Goal: Task Accomplishment & Management: Use online tool/utility

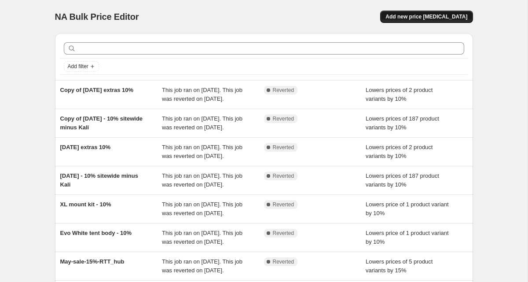
click at [436, 13] on button "Add new price [MEDICAL_DATA]" at bounding box center [426, 17] width 92 height 12
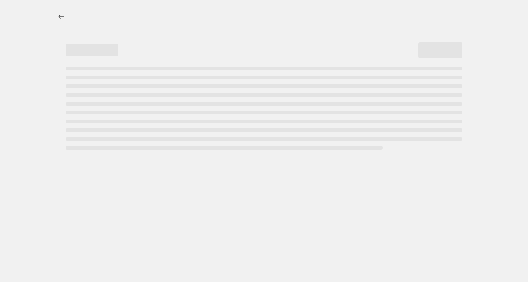
select select "percentage"
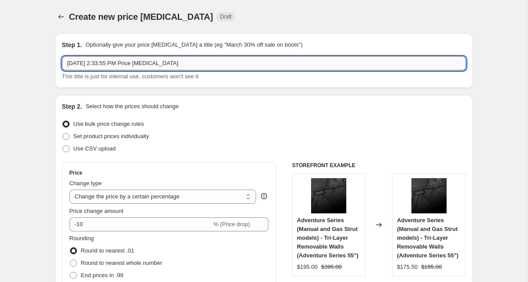
click at [109, 66] on input "[DATE] 2:33:55 PM Price [MEDICAL_DATA]" at bounding box center [264, 63] width 404 height 14
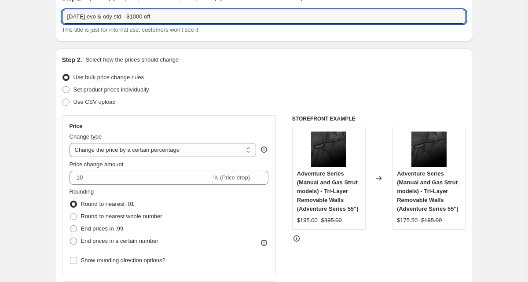
scroll to position [65, 0]
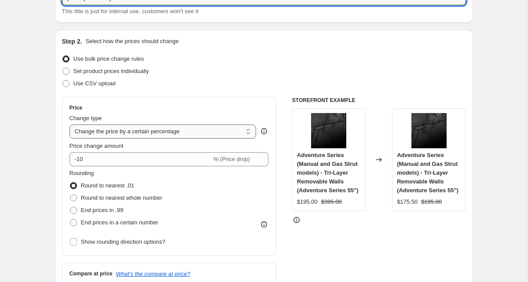
type input "[DATE] evo & ody std - $1000 off"
click at [185, 127] on select "Change the price to a certain amount Change the price by a certain amount Chang…" at bounding box center [163, 132] width 187 height 14
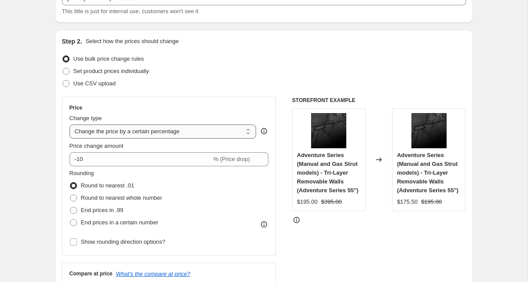
select select "to"
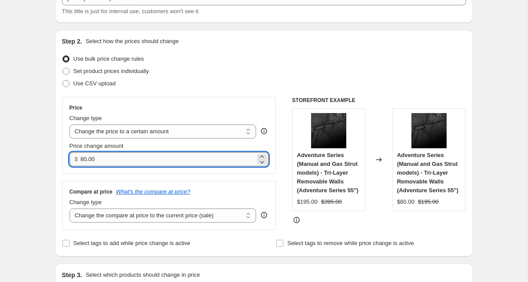
click at [104, 161] on input "80.00" at bounding box center [168, 159] width 175 height 14
type input "1000.00"
click at [167, 108] on div "Price" at bounding box center [169, 107] width 199 height 7
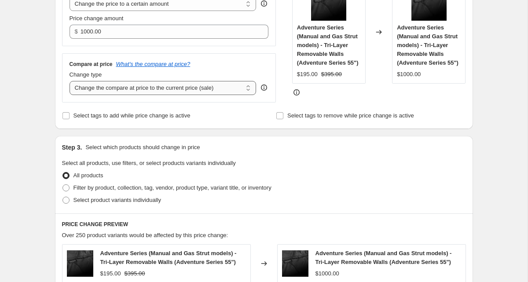
scroll to position [194, 0]
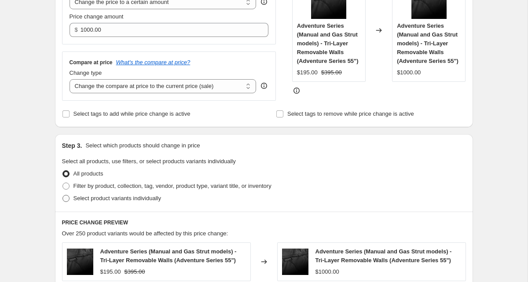
click at [117, 202] on span "Select product variants individually" at bounding box center [117, 198] width 88 height 7
click at [63, 195] on input "Select product variants individually" at bounding box center [62, 195] width 0 height 0
radio input "true"
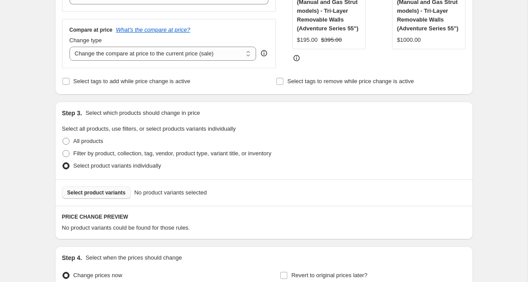
scroll to position [231, 0]
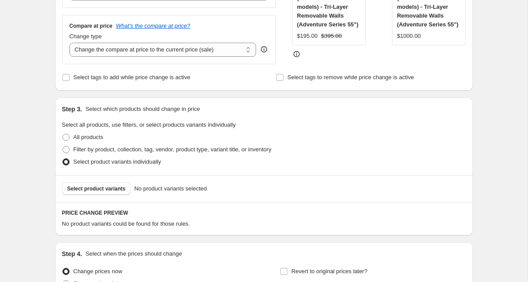
click at [105, 183] on div "Select product variants No product variants selected" at bounding box center [264, 188] width 418 height 27
click at [101, 189] on span "Select product variants" at bounding box center [96, 188] width 59 height 7
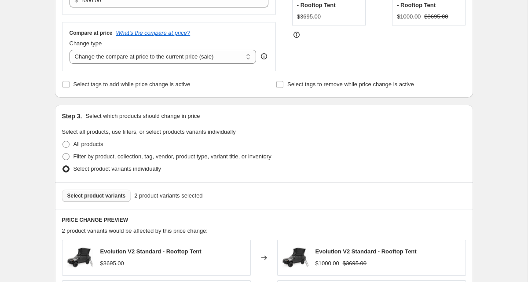
scroll to position [72, 0]
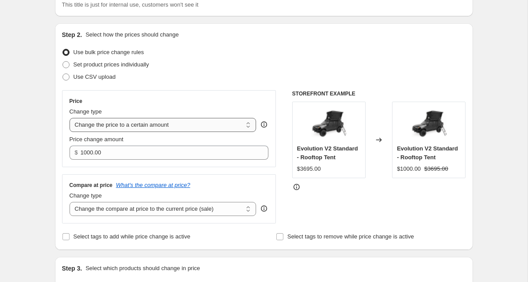
click at [163, 128] on select "Change the price to a certain amount Change the price by a certain amount Chang…" at bounding box center [163, 125] width 187 height 14
select select "by"
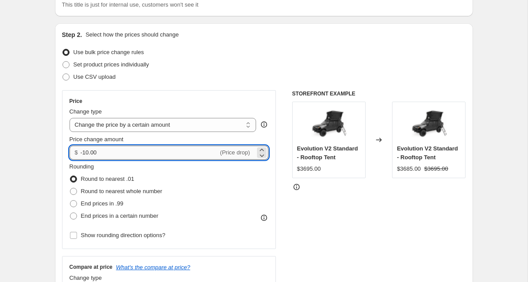
click at [109, 152] on input "-10.00" at bounding box center [150, 153] width 138 height 14
type input "1"
type input "-1000.00"
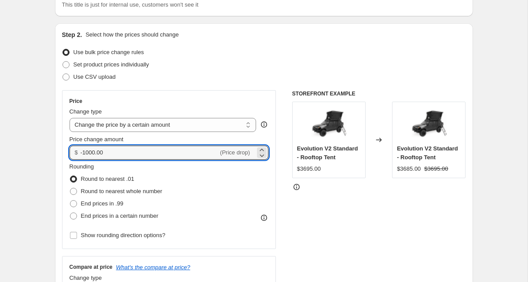
click at [147, 100] on div "Price" at bounding box center [169, 101] width 199 height 7
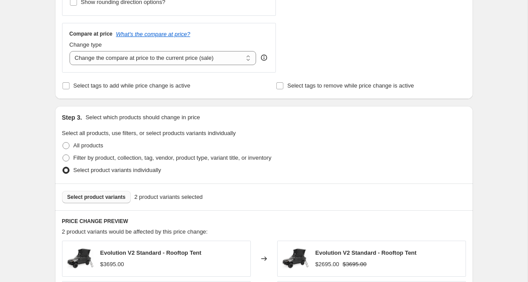
scroll to position [290, 0]
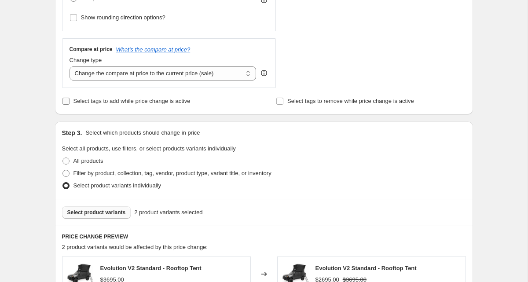
click at [66, 98] on input "Select tags to add while price change is active" at bounding box center [65, 101] width 7 height 7
checkbox input "true"
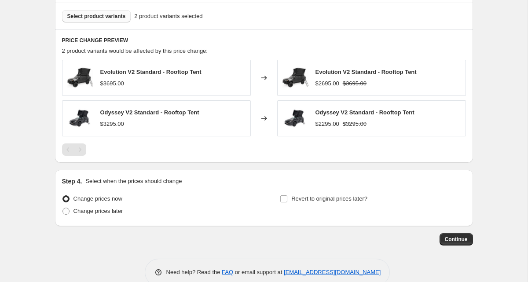
scroll to position [552, 0]
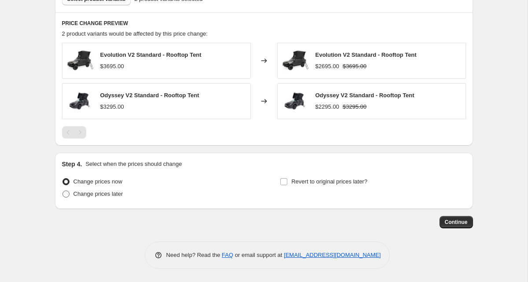
click at [92, 191] on span "Change prices later" at bounding box center [98, 194] width 50 height 7
click at [63, 191] on input "Change prices later" at bounding box center [62, 191] width 0 height 0
radio input "true"
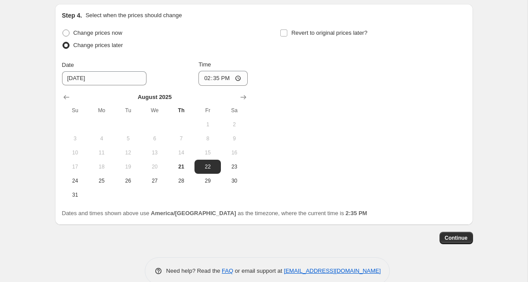
scroll to position [712, 0]
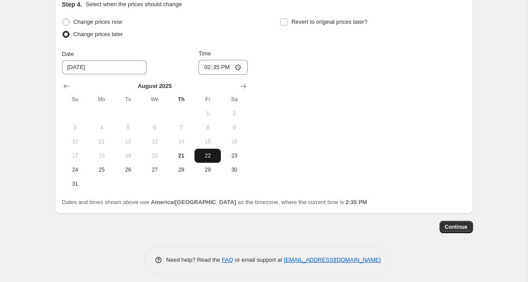
click at [204, 160] on button "22" at bounding box center [207, 156] width 26 height 14
click at [200, 70] on input "14:35" at bounding box center [222, 67] width 49 height 15
type input "17:00"
click at [259, 66] on div "Change prices now Change prices later Date [DATE] Time 17:00 [DATE] Su Mo Tu We…" at bounding box center [264, 103] width 404 height 175
click at [448, 231] on button "Continue" at bounding box center [456, 227] width 33 height 12
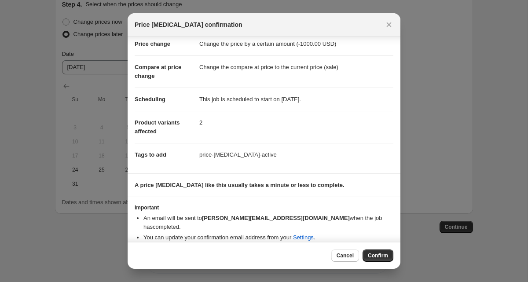
scroll to position [0, 0]
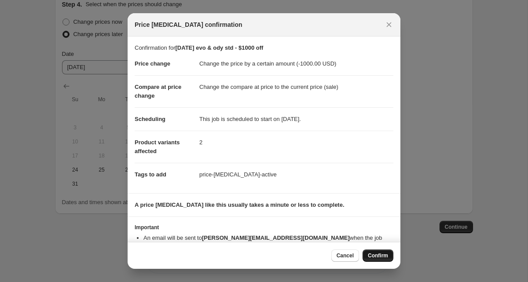
click at [377, 257] on span "Confirm" at bounding box center [378, 255] width 20 height 7
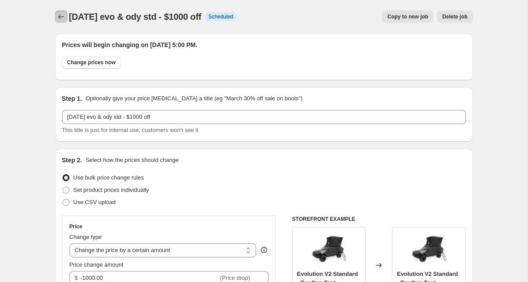
click at [60, 16] on icon "Price change jobs" at bounding box center [61, 16] width 9 height 9
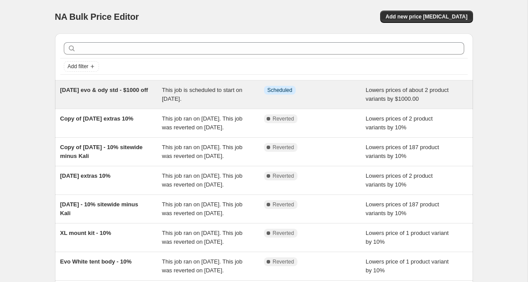
click at [126, 99] on div "[DATE] evo & ody std - $1000 off" at bounding box center [111, 95] width 102 height 18
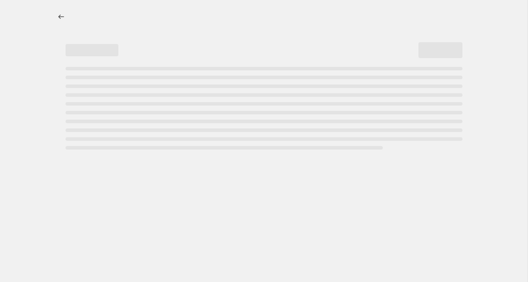
select select "by"
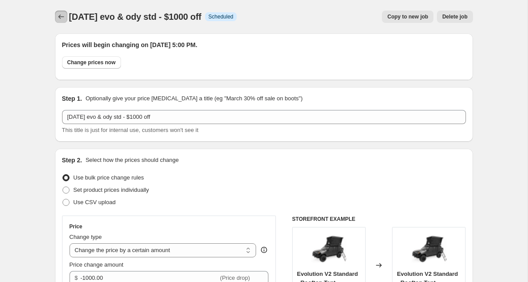
click at [61, 19] on icon "Price change jobs" at bounding box center [61, 16] width 9 height 9
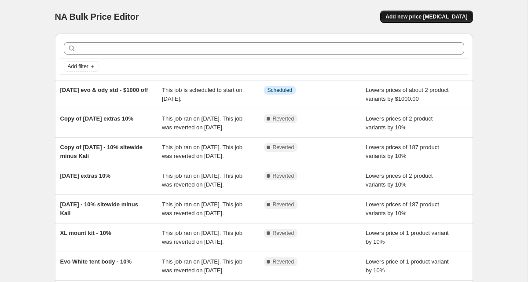
click at [417, 21] on button "Add new price [MEDICAL_DATA]" at bounding box center [426, 17] width 92 height 12
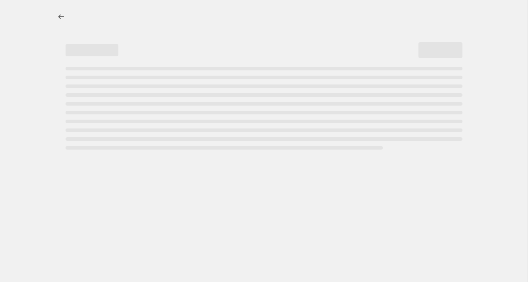
select select "percentage"
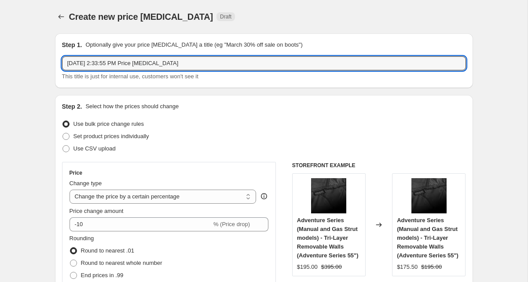
drag, startPoint x: 197, startPoint y: 66, endPoint x: 48, endPoint y: 67, distance: 148.7
click at [100, 63] on input "[DATE] - $300 off" at bounding box center [264, 63] width 404 height 14
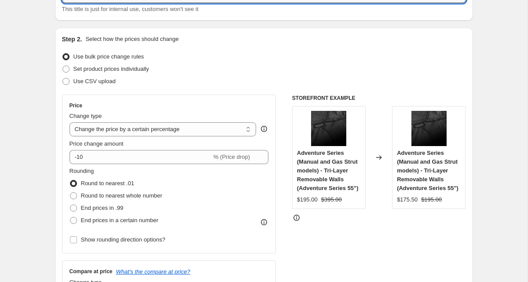
scroll to position [104, 0]
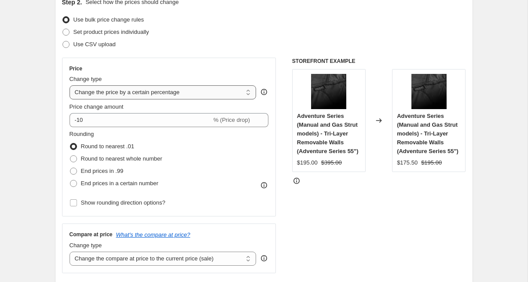
type input "[DATE] - Hub 4 double & Hub 6 $300 off"
click at [164, 96] on select "Change the price to a certain amount Change the price by a certain amount Chang…" at bounding box center [163, 92] width 187 height 14
select select "by"
type input "-10.00"
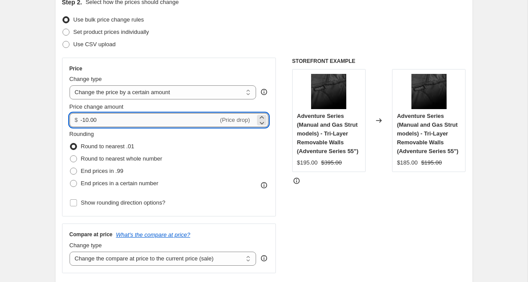
click at [131, 119] on input "-10.00" at bounding box center [150, 120] width 138 height 14
type input "-300.00"
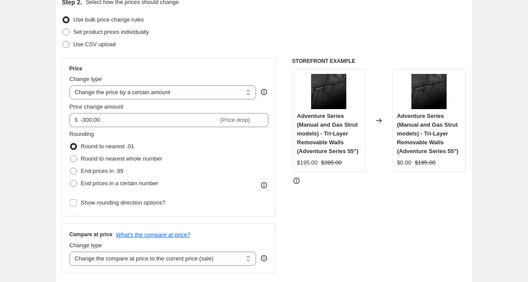
click at [262, 73] on div "Price Change type Change the price to a certain amount Change the price by a ce…" at bounding box center [169, 137] width 199 height 144
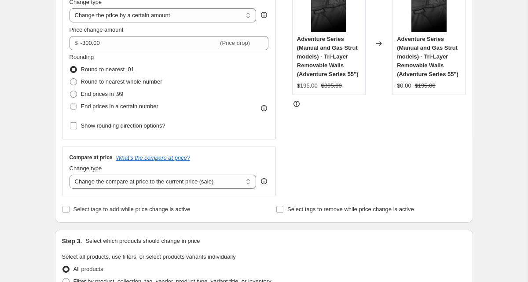
scroll to position [264, 0]
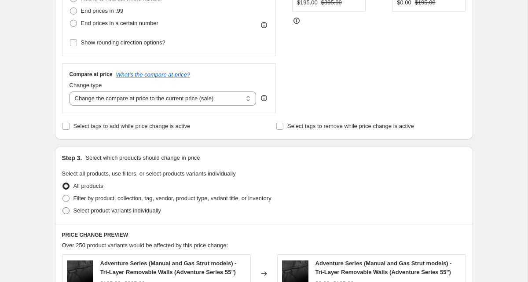
click at [101, 209] on span "Select product variants individually" at bounding box center [117, 210] width 88 height 7
click at [63, 208] on input "Select product variants individually" at bounding box center [62, 207] width 0 height 0
radio input "true"
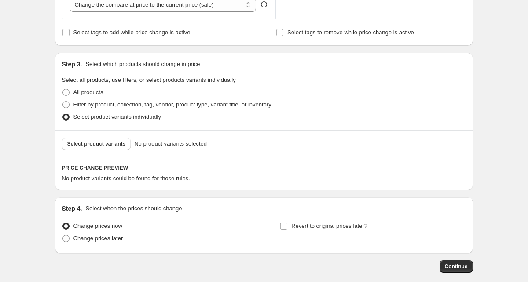
scroll to position [403, 0]
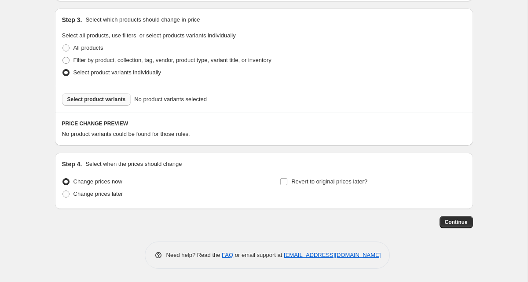
click at [102, 96] on span "Select product variants" at bounding box center [96, 99] width 59 height 7
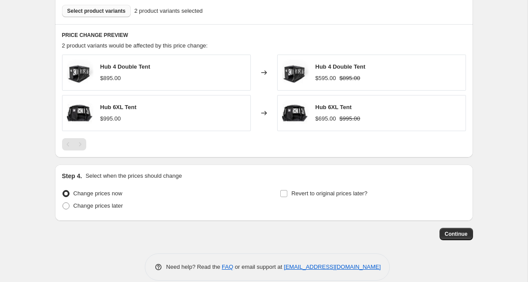
scroll to position [503, 0]
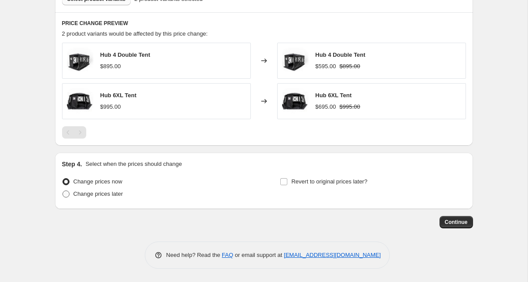
click at [114, 193] on span "Change prices later" at bounding box center [98, 194] width 50 height 7
click at [63, 191] on input "Change prices later" at bounding box center [62, 191] width 0 height 0
radio input "true"
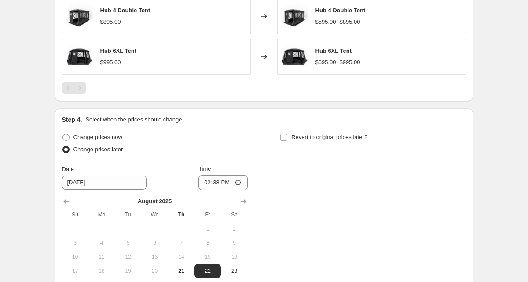
scroll to position [562, 0]
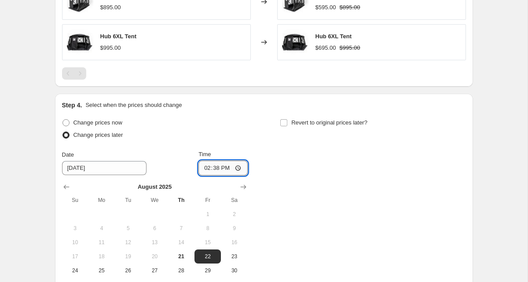
click at [206, 169] on input "14:38" at bounding box center [222, 168] width 49 height 15
type input "17:00"
click at [268, 158] on div "Change prices now Change prices later Date [DATE] Time 17:00 [DATE] Su Mo Tu We…" at bounding box center [264, 204] width 404 height 175
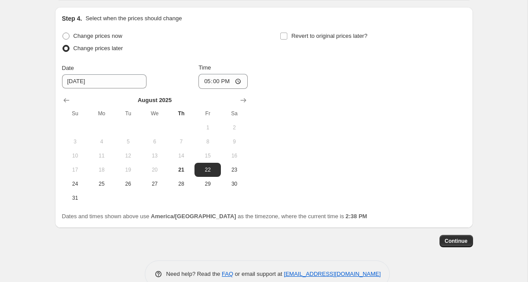
scroll to position [649, 0]
click at [441, 241] on button "Continue" at bounding box center [456, 240] width 33 height 12
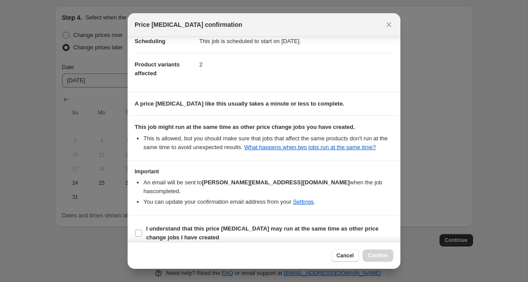
scroll to position [87, 0]
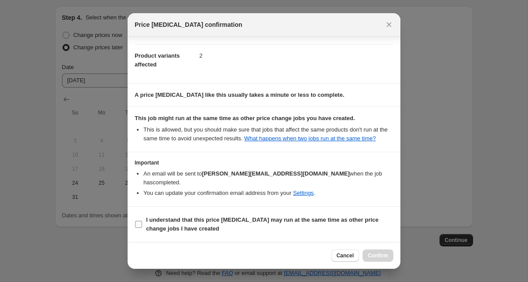
click at [138, 227] on input "I understand that this price [MEDICAL_DATA] may run at the same time as other p…" at bounding box center [138, 224] width 7 height 7
checkbox input "true"
click at [372, 257] on span "Confirm" at bounding box center [378, 255] width 20 height 7
type input "[DATE] - Hub 4 double & Hub 6 $300 off"
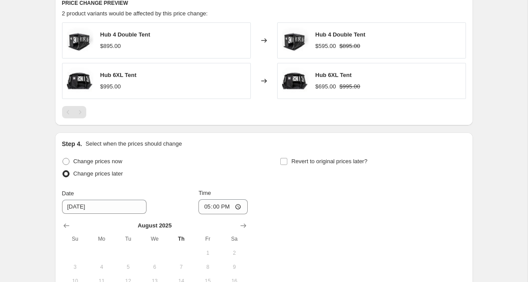
scroll to position [721, 0]
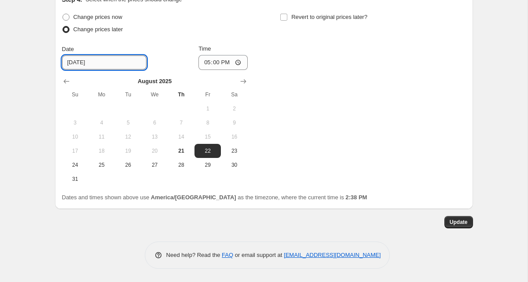
click at [85, 63] on input "[DATE]" at bounding box center [104, 62] width 84 height 14
click at [182, 150] on span "21" at bounding box center [181, 150] width 19 height 7
type input "[DATE]"
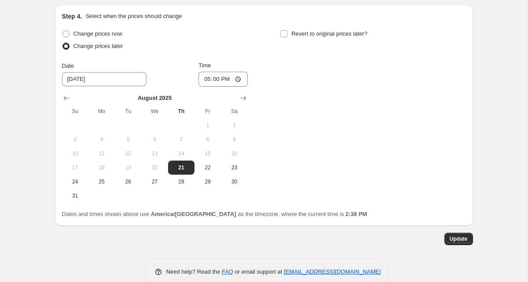
scroll to position [694, 0]
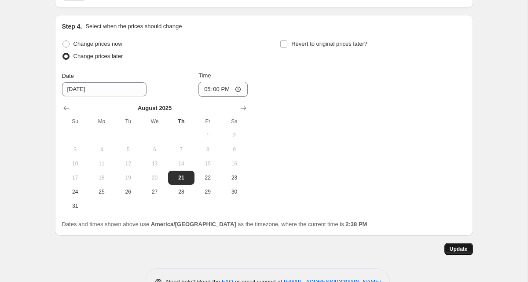
click at [455, 248] on span "Update" at bounding box center [459, 249] width 18 height 7
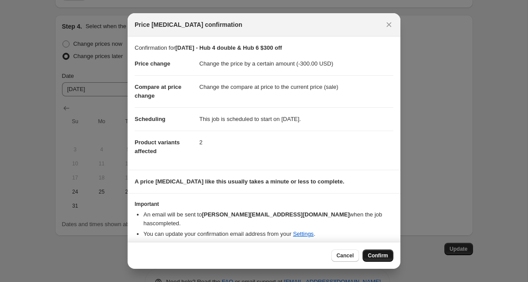
click at [378, 252] on span "Confirm" at bounding box center [378, 255] width 20 height 7
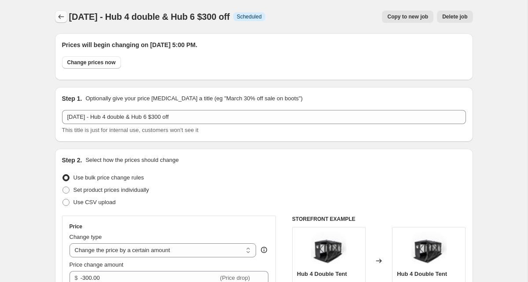
click at [62, 17] on icon "Price change jobs" at bounding box center [61, 17] width 6 height 4
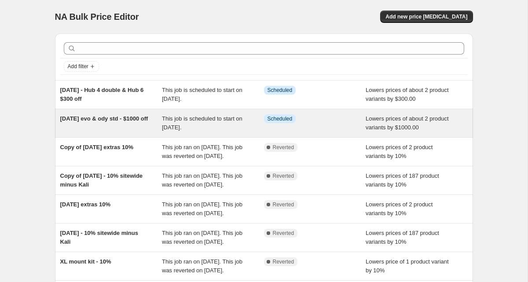
click at [127, 127] on div "[DATE] evo & ody std - $1000 off" at bounding box center [111, 123] width 102 height 18
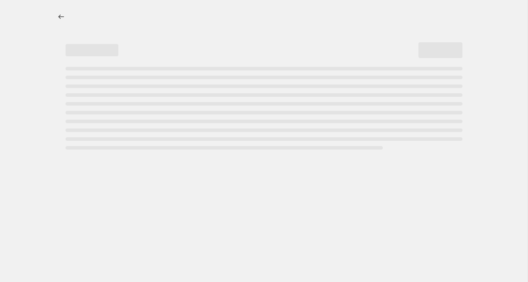
select select "by"
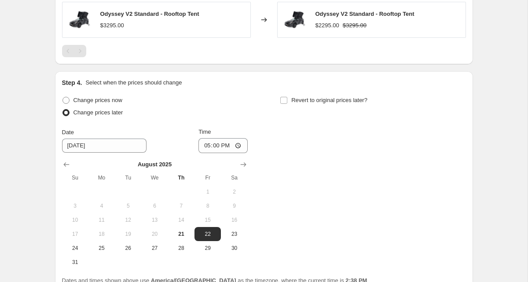
scroll to position [770, 0]
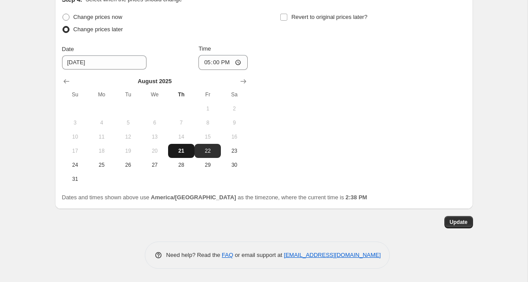
click at [187, 150] on span "21" at bounding box center [181, 150] width 19 height 7
type input "[DATE]"
click at [452, 221] on span "Update" at bounding box center [459, 222] width 18 height 7
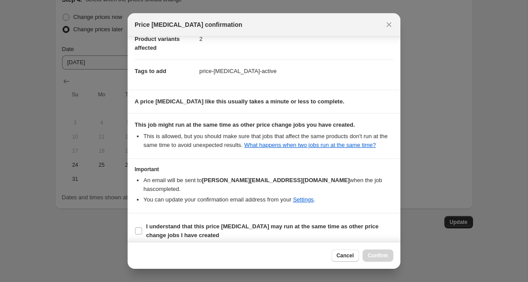
scroll to position [110, 0]
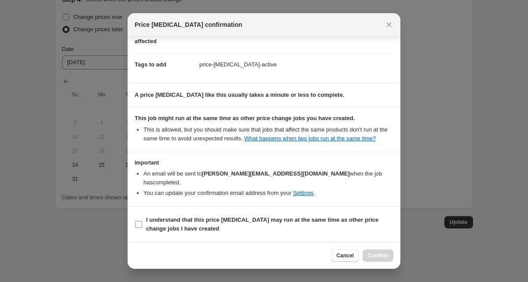
click at [205, 225] on span "I understand that this price [MEDICAL_DATA] may run at the same time as other p…" at bounding box center [269, 225] width 247 height 18
click at [142, 225] on input "I understand that this price [MEDICAL_DATA] may run at the same time as other p…" at bounding box center [138, 224] width 7 height 7
checkbox input "true"
click at [376, 256] on span "Confirm" at bounding box center [378, 255] width 20 height 7
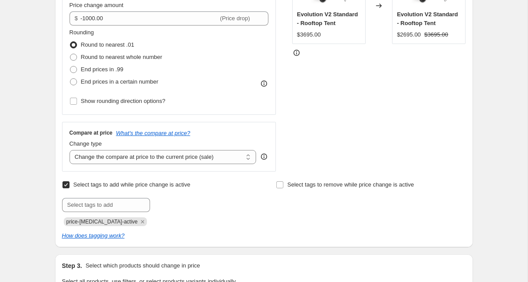
scroll to position [0, 0]
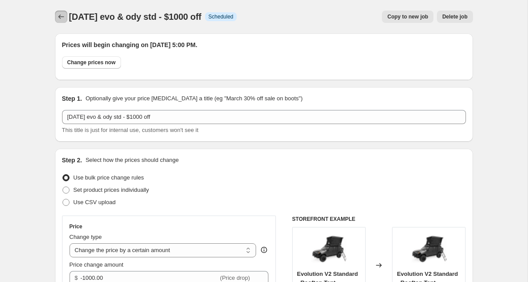
click at [62, 19] on icon "Price change jobs" at bounding box center [61, 16] width 9 height 9
